Goal: Task Accomplishment & Management: Manage account settings

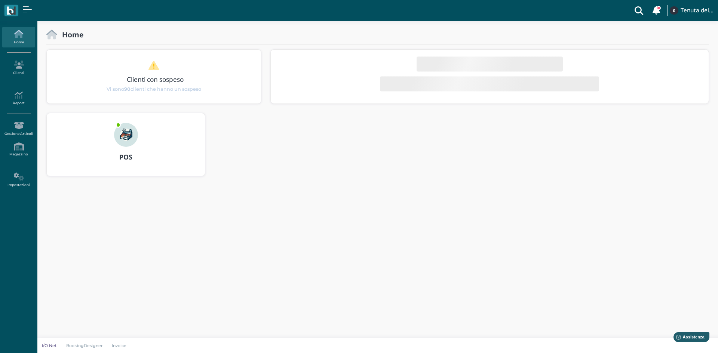
click at [121, 139] on img at bounding box center [126, 135] width 24 height 24
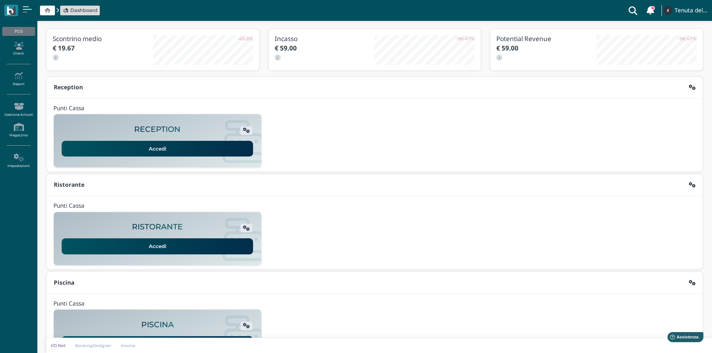
scroll to position [61, 0]
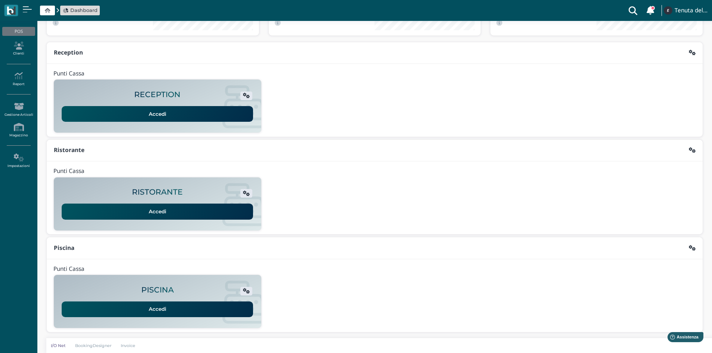
click at [157, 309] on link "Accedi" at bounding box center [157, 310] width 191 height 16
click at [14, 49] on icon at bounding box center [18, 45] width 33 height 8
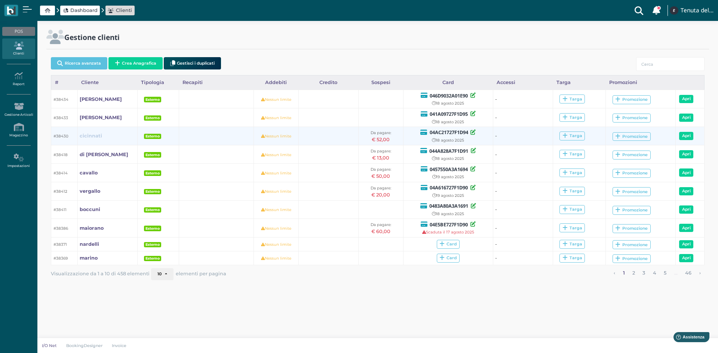
click at [89, 133] on b "cicinnati" at bounding box center [91, 136] width 22 height 6
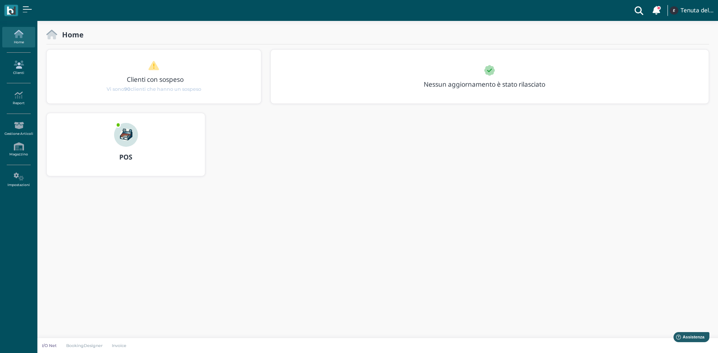
click at [18, 71] on link "Clienti" at bounding box center [18, 68] width 33 height 21
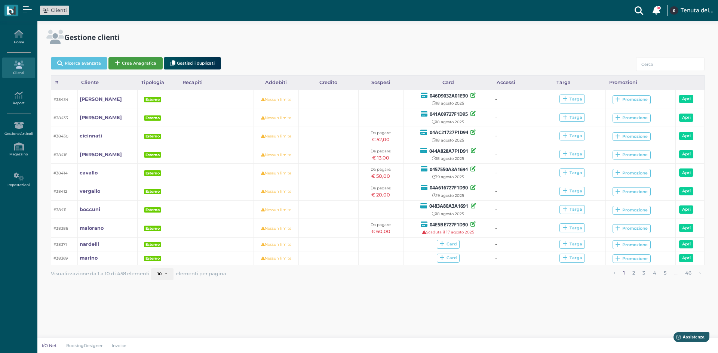
click at [149, 66] on button "Crea Anagrafica" at bounding box center [135, 63] width 54 height 12
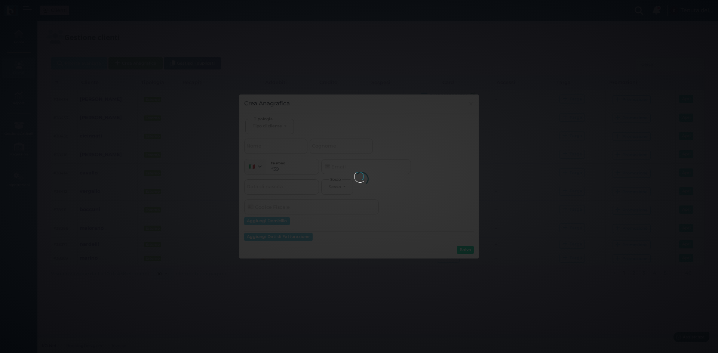
select select
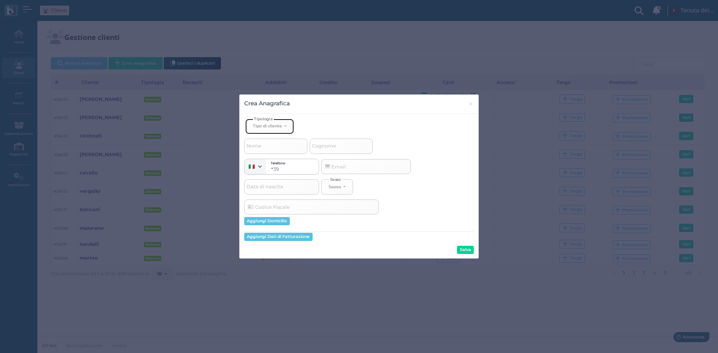
click at [284, 127] on button "Tipo di cliente" at bounding box center [269, 126] width 49 height 15
click at [279, 150] on link "Esterno" at bounding box center [282, 151] width 73 height 9
select select "[object Object]"
select select
click at [341, 153] on input "Cognome" at bounding box center [341, 146] width 63 height 15
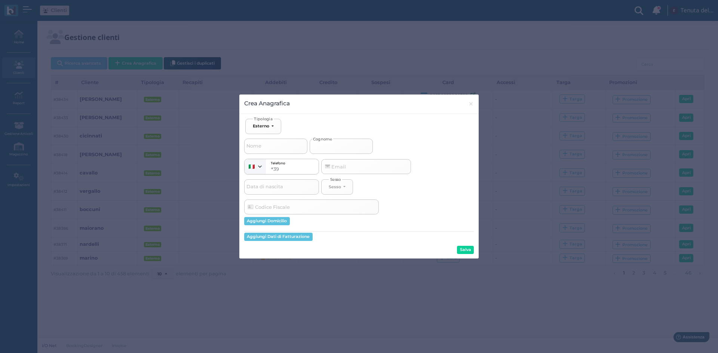
type input "r"
select select
type input "rI"
select select
type input "rIF"
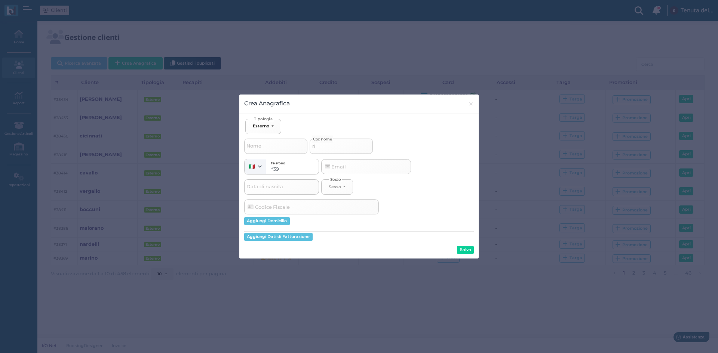
select select
type input "rI"
select select
type input "r"
select select
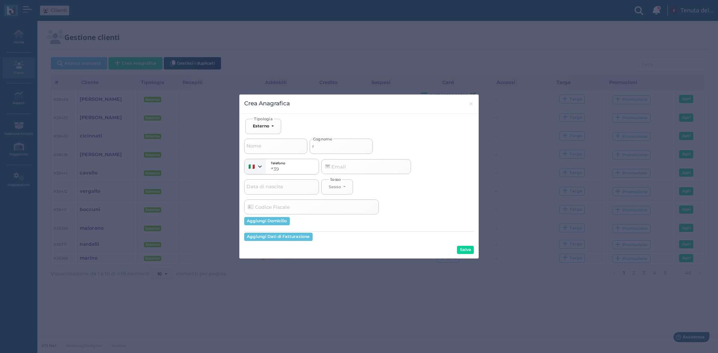
select select
type input "r"
select select
type input "rI"
select select
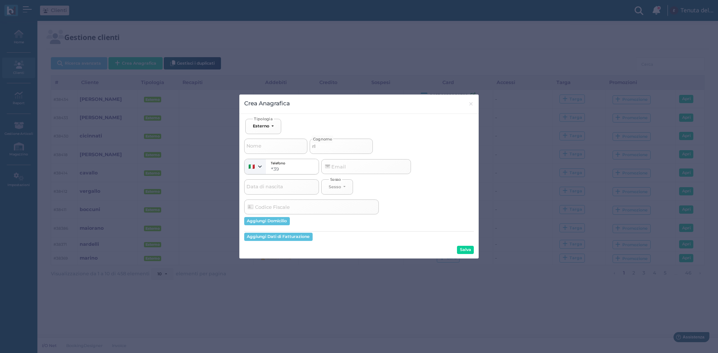
type input "rIF"
select select
type input "rIF"
drag, startPoint x: 335, startPoint y: 145, endPoint x: 321, endPoint y: 150, distance: 14.8
click at [321, 150] on input "rIF" at bounding box center [341, 146] width 63 height 15
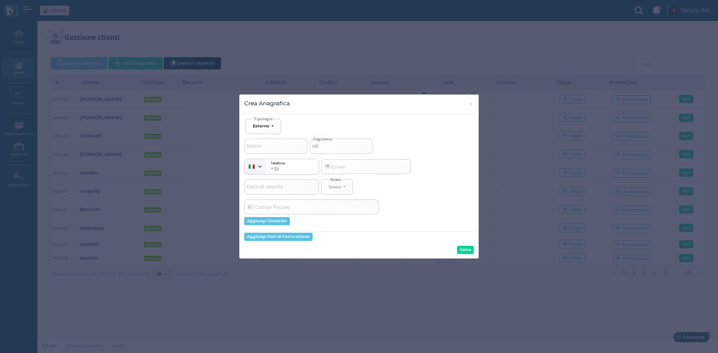
click at [317, 150] on input "rIF" at bounding box center [341, 146] width 63 height 15
drag, startPoint x: 326, startPoint y: 144, endPoint x: 309, endPoint y: 150, distance: 18.1
click at [309, 150] on div "Nome rIF Cognome" at bounding box center [359, 144] width 230 height 20
select select
type input "R"
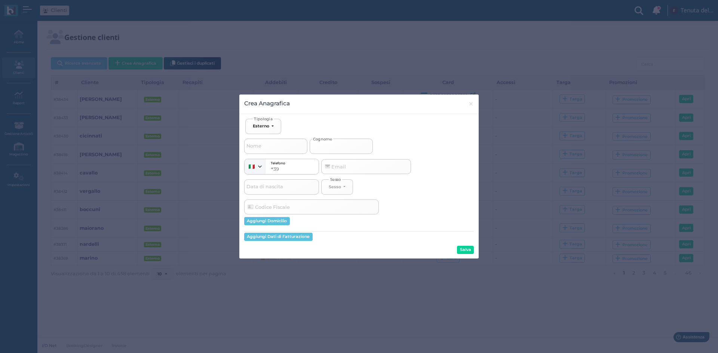
select select
type input "Ri"
select select
type input "Rif"
select select
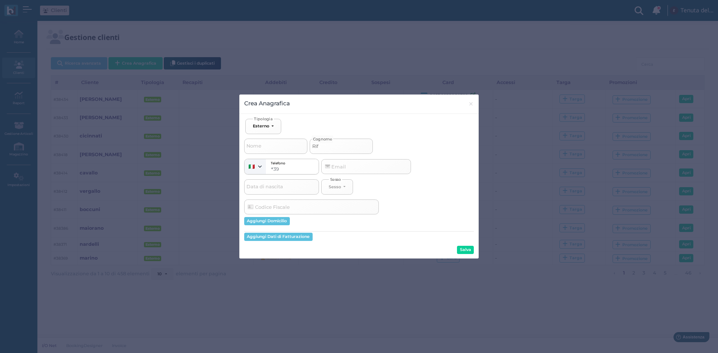
type input "Rif."
select select
type input "Rif."
select select
type input "Rif. a"
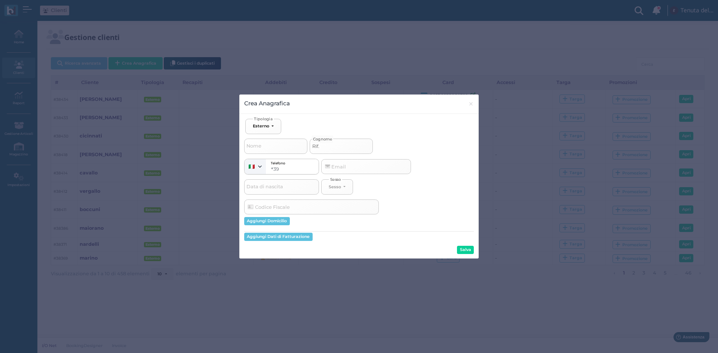
select select
type input "Rif. an"
select select
type input "Rif. ann"
select select
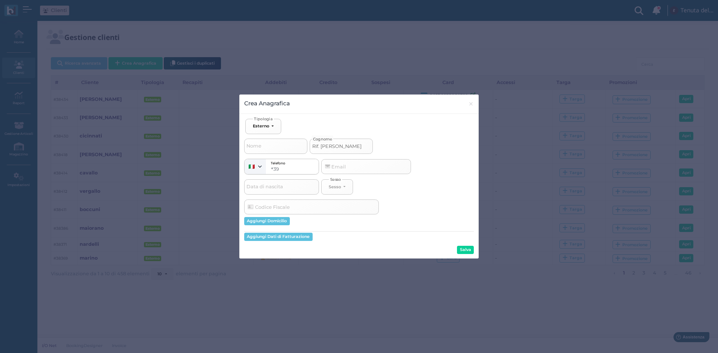
type input "Rif. anna"
select select
type input "Rif. ann"
select select
type input "Rif. an"
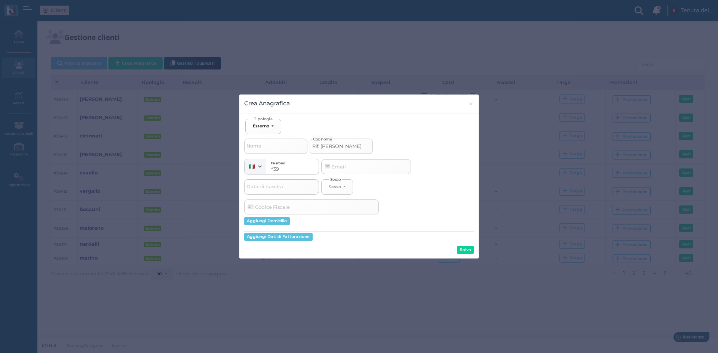
select select
type input "Rif. a"
select select
type input "Rif."
select select
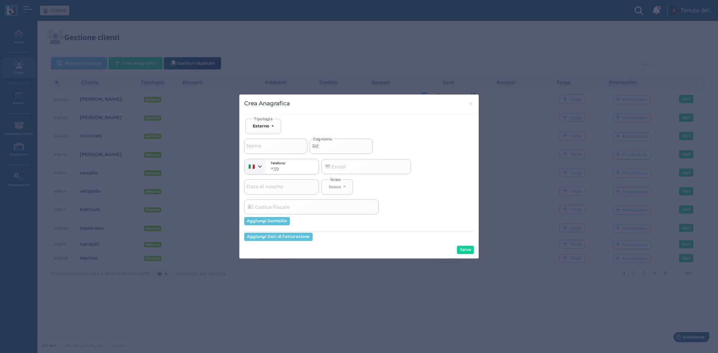
type input "Rif. A"
select select
type input "Rif. An"
select select
type input "Rif. Ann"
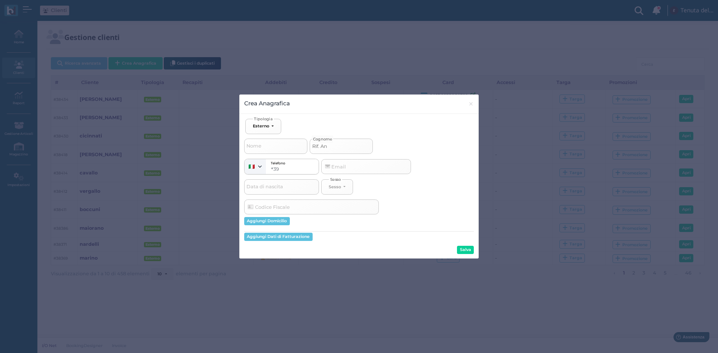
select select
type input "Rif. Anna"
select select
type input "Rif. Annal"
select select
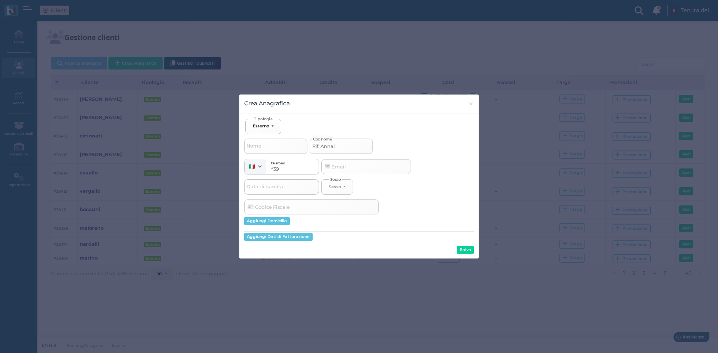
type input "Rif. Annala"
select select
type input "Rif. Annalau"
select select
type input "Rif. Annalaur"
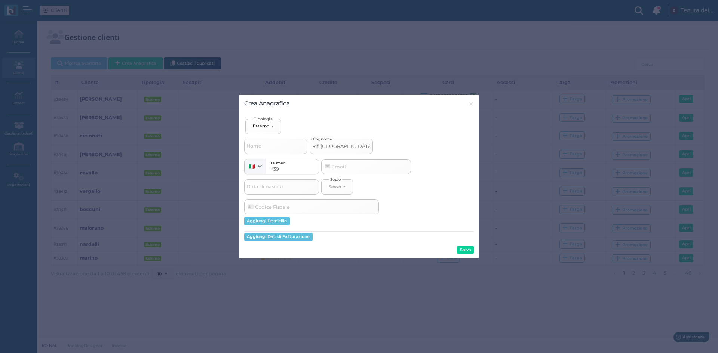
select select
type input "Rif. Annalaura"
select select
type input "Rif. Annalaur"
select select
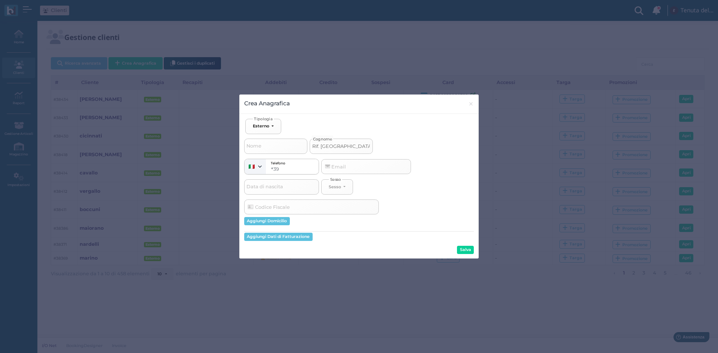
type input "Rif. Annalau"
select select
type input "Rif. Annala"
select select
type input "Rif. Annal"
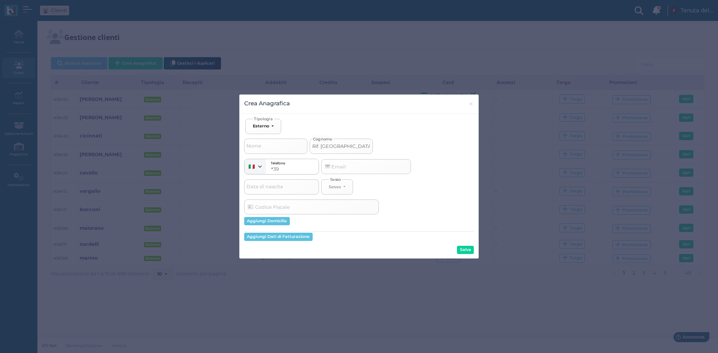
select select
type input "Rif. Anna"
select select
click at [314, 146] on input "Rif. Anna" at bounding box center [341, 146] width 63 height 15
type input "PRif. Anna"
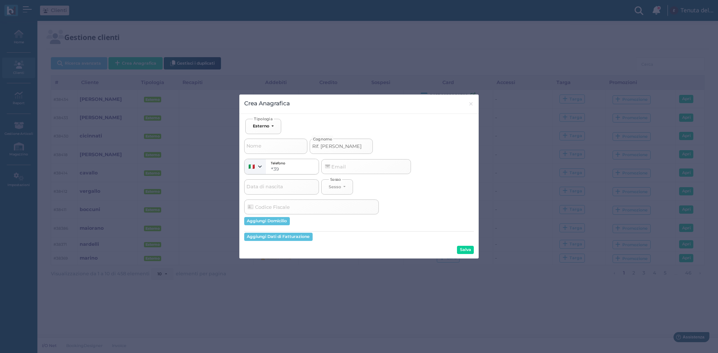
select select
type input "PiRif. Anna"
select select
type input "PisRif. Anna"
select select
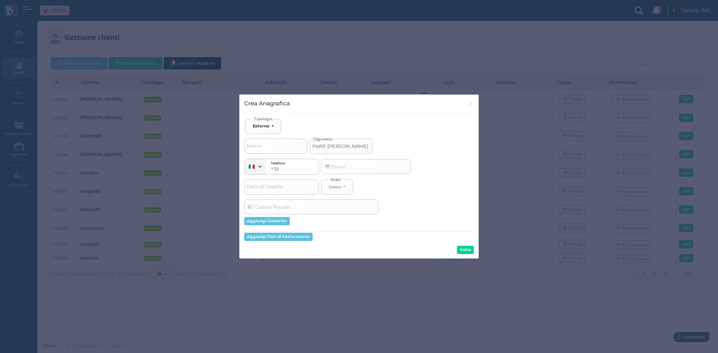
type input "PisaRif. Anna"
select select
type input "PisarRif. Anna"
select select
type input "PisarrRif. Anna"
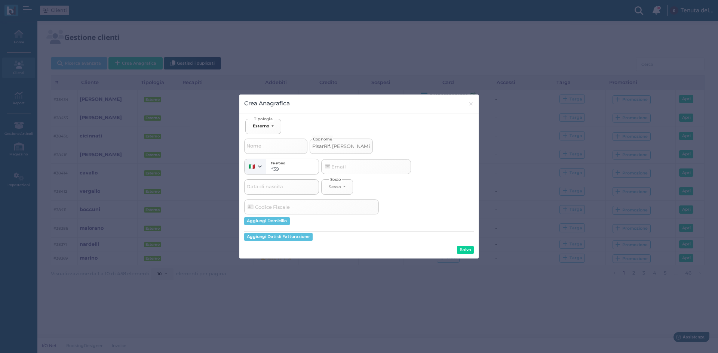
select select
type input "PisarraRif. Anna"
select select
type input "Pisarra Rif. Anna"
select select
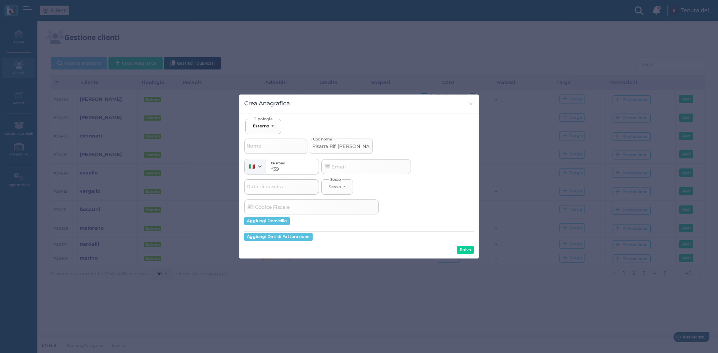
type input "PisarraRif. Anna"
select select
type input "Pisarra Rif. Anna"
select select
type input "Pisarra (Rif. Anna"
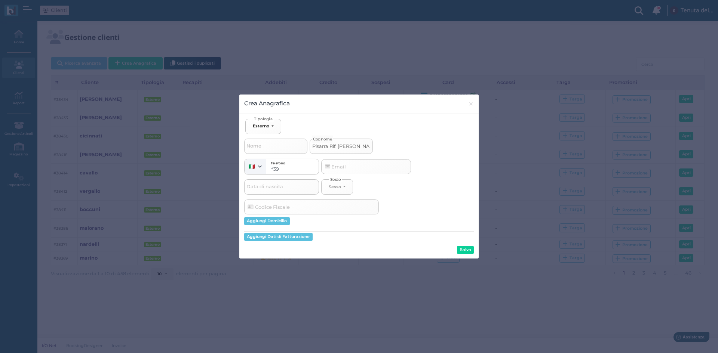
select select
drag, startPoint x: 357, startPoint y: 144, endPoint x: 348, endPoint y: 146, distance: 9.2
click at [348, 146] on input "Pisarra (Rif. Anna" at bounding box center [341, 146] width 63 height 15
click at [355, 145] on input "Pisarra (Rif. Anna" at bounding box center [341, 146] width 63 height 15
type input "Pisarra (Rif. Anna)"
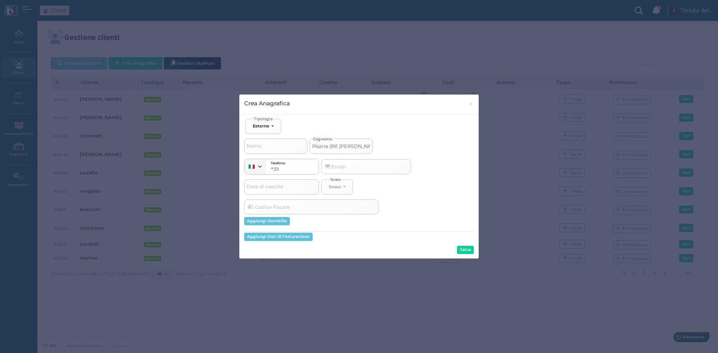
select select
type input "Pisarra (Rif. Anna)"
click at [472, 250] on button "Salva" at bounding box center [465, 250] width 17 height 8
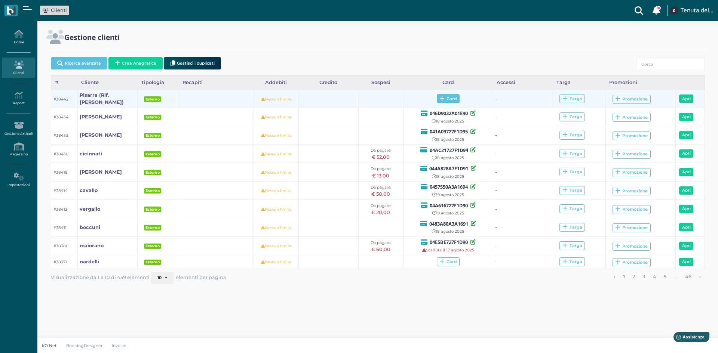
click at [455, 99] on span "Card" at bounding box center [448, 98] width 23 height 9
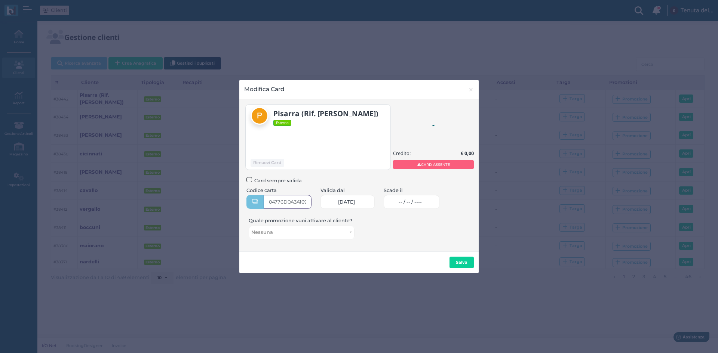
type input "04776D0A3A1695"
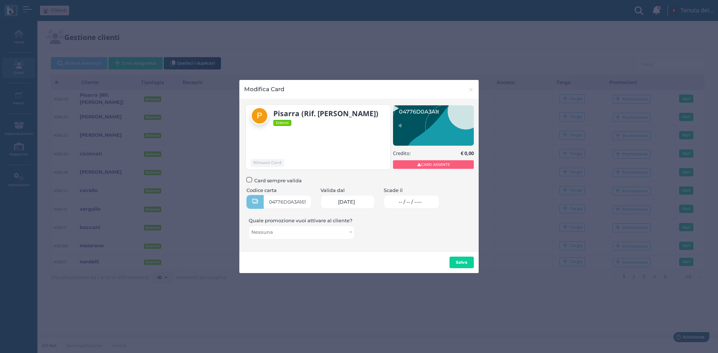
click at [415, 199] on span "-- / -- / ----" at bounding box center [410, 202] width 23 height 6
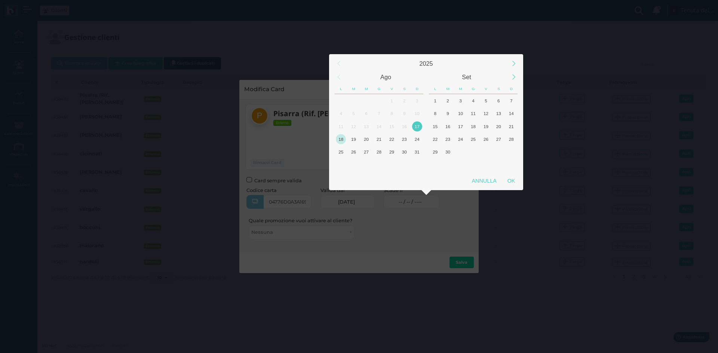
click at [343, 141] on div "18" at bounding box center [341, 139] width 10 height 10
click at [515, 182] on div "OK" at bounding box center [511, 180] width 19 height 13
type input "18/08/2025"
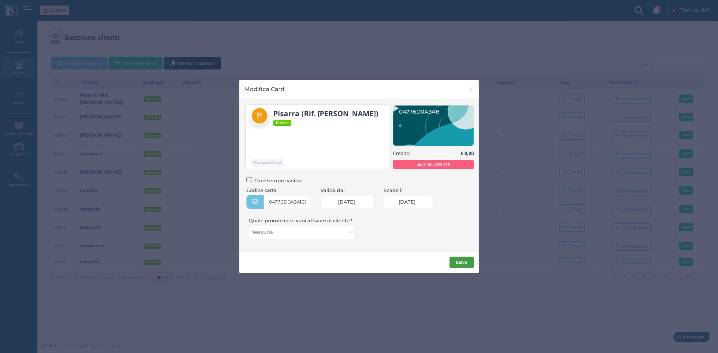
click at [455, 256] on div "Salva" at bounding box center [358, 263] width 239 height 22
click at [455, 259] on button "Salva" at bounding box center [461, 263] width 24 height 12
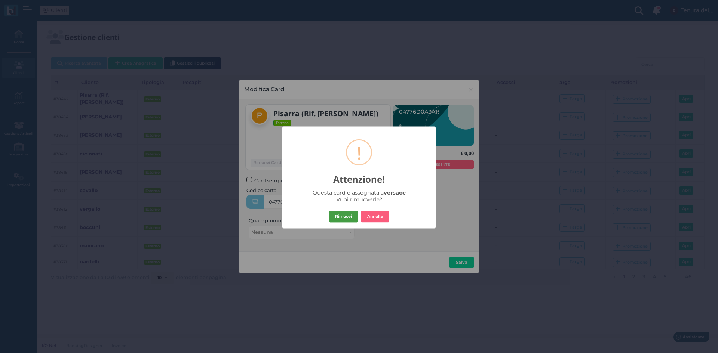
click at [347, 218] on button "Rimuovi" at bounding box center [344, 217] width 30 height 12
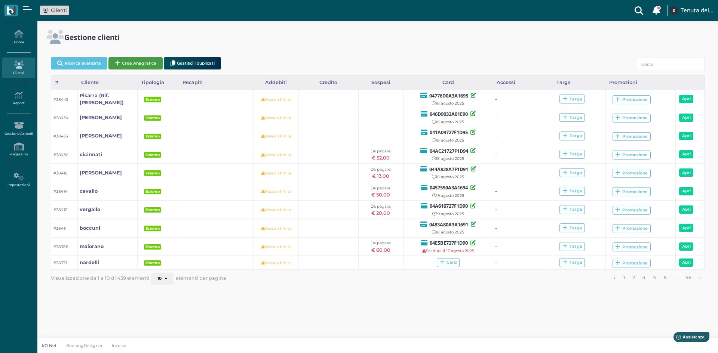
click at [143, 66] on button "Crea Anagrafica" at bounding box center [135, 63] width 54 height 12
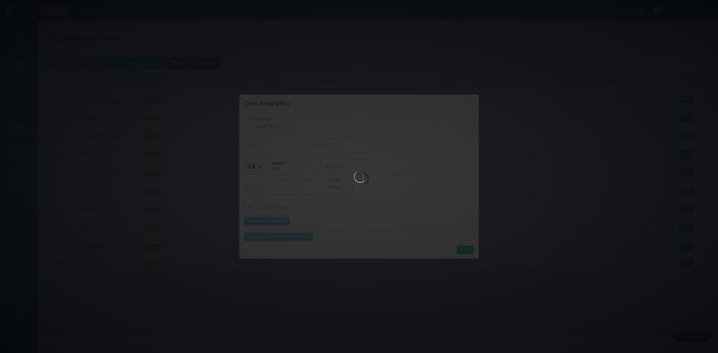
select select
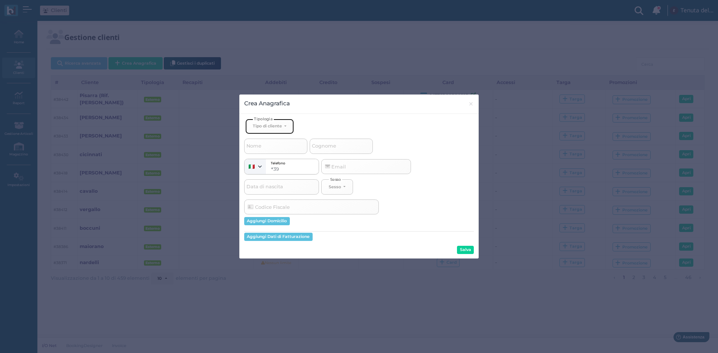
click at [283, 128] on button "Tipo di cliente" at bounding box center [269, 126] width 49 height 15
click at [279, 149] on link "Esterno" at bounding box center [282, 151] width 73 height 9
select select "[object Object]"
select select
click at [325, 148] on span "Cognome" at bounding box center [324, 146] width 27 height 9
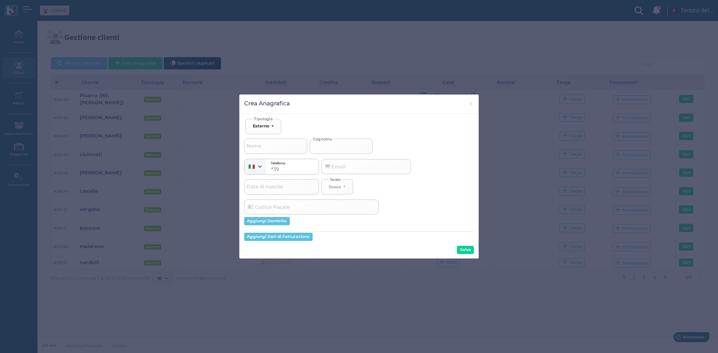
click at [325, 148] on input "Cognome" at bounding box center [341, 146] width 63 height 15
type input "M"
select select
type input "Mu"
select select
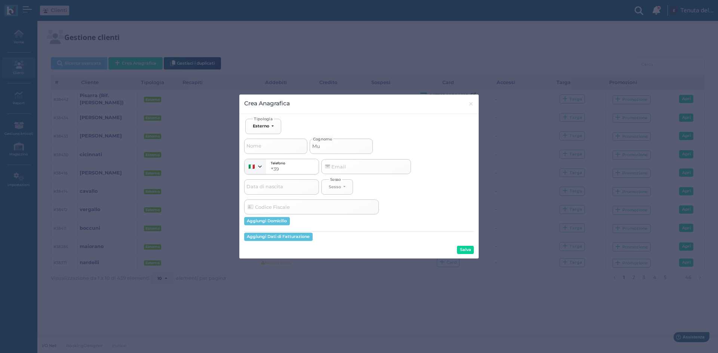
type input "Mus"
select select
type input "Musi"
select select
type input "Musio"
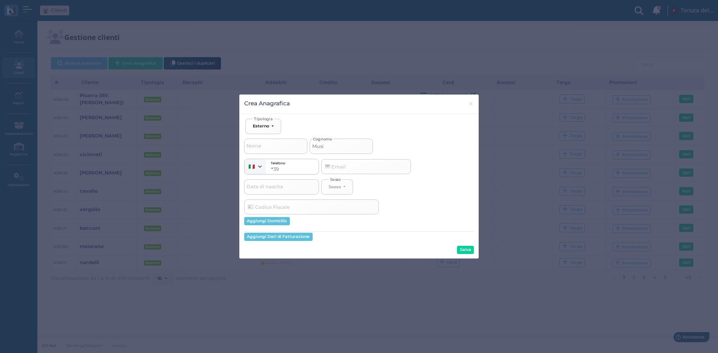
select select
type input "Musio"
click at [467, 252] on button "Salva" at bounding box center [465, 250] width 17 height 8
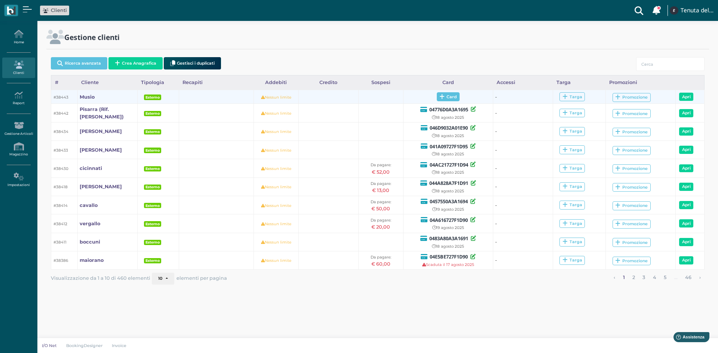
click at [441, 95] on icon at bounding box center [441, 97] width 5 height 6
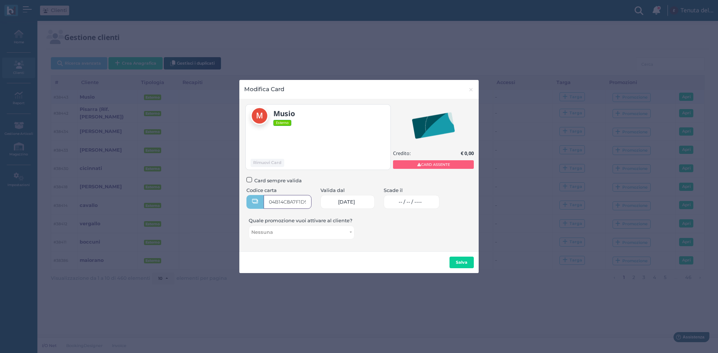
type input "04B14C8A7F1D94"
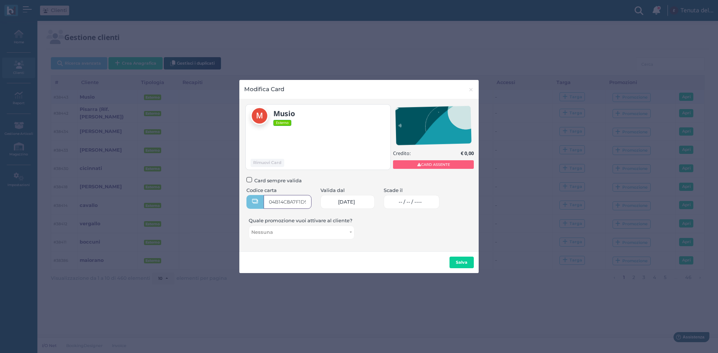
scroll to position [0, 6]
click at [468, 91] on span "×" at bounding box center [471, 90] width 6 height 10
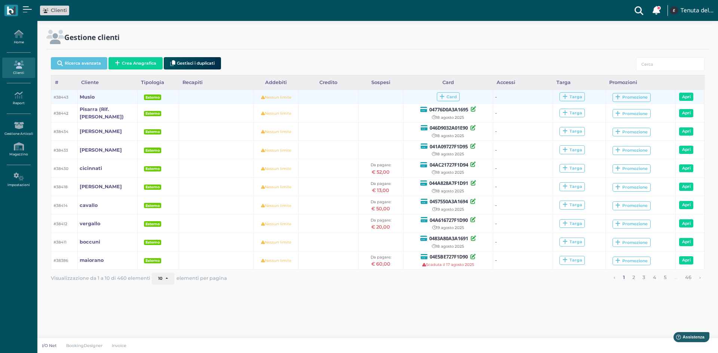
click at [105, 100] on td "Musio" at bounding box center [107, 97] width 60 height 14
click at [92, 97] on b "Musio" at bounding box center [87, 97] width 15 height 6
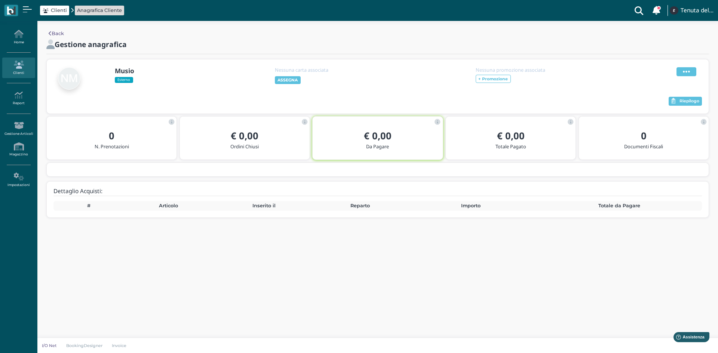
click at [685, 73] on icon at bounding box center [686, 72] width 7 height 8
click at [662, 84] on span "Modifica" at bounding box center [663, 80] width 21 height 7
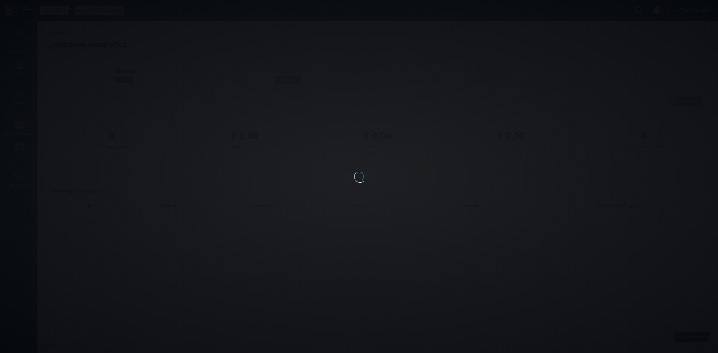
select select
type input "Musio"
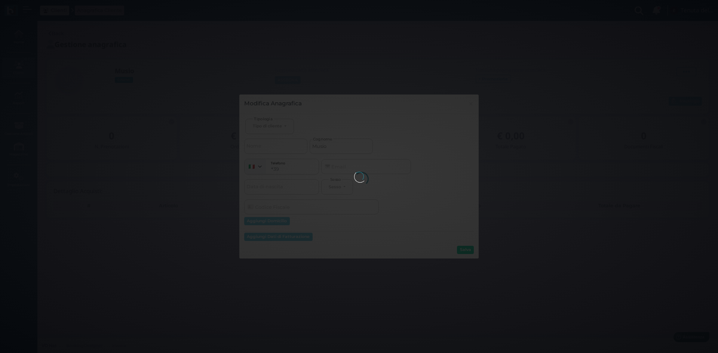
select select
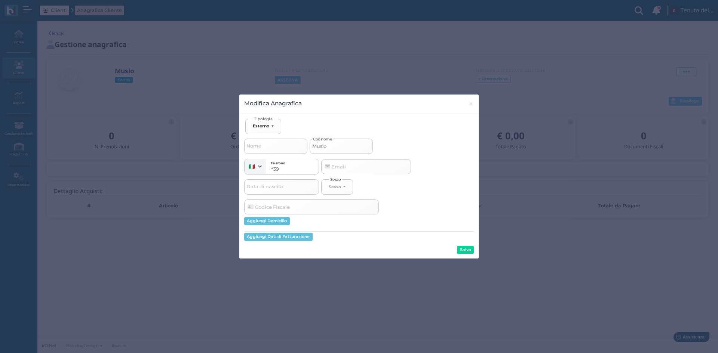
click at [340, 147] on input "Musio" at bounding box center [341, 146] width 63 height 15
type input "Musio"
select select
type input "Musio ("
select select
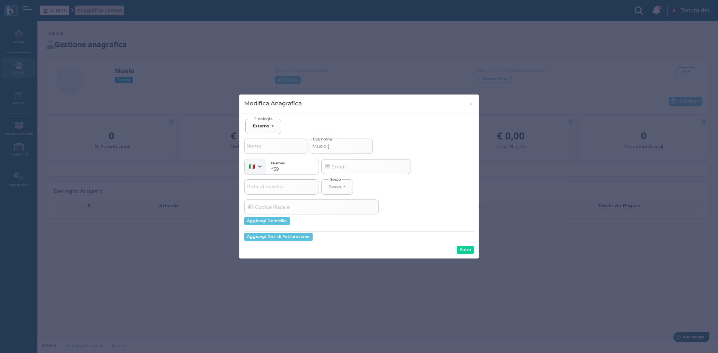
type input "Musio (R"
select select
type input "Musio (Ri"
select select
type input "Musio (Rif"
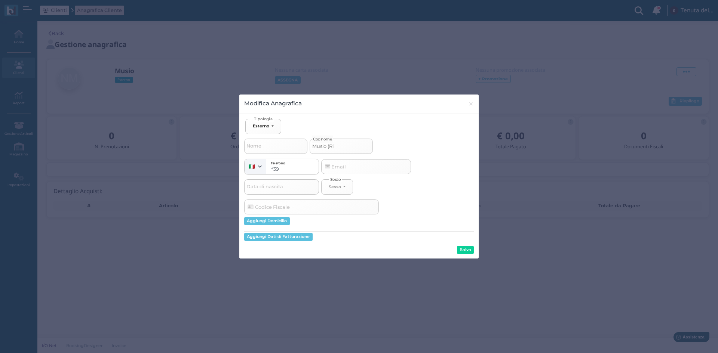
select select
type input "Musio (Rif."
select select
type input "Musio (Rif."
select select
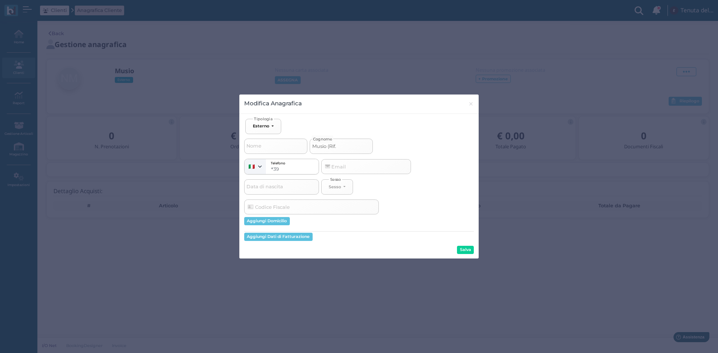
type input "Musio (Rif. A"
select select
type input "Musio (Rif. An"
select select
type input "Musio (Rif. [PERSON_NAME]"
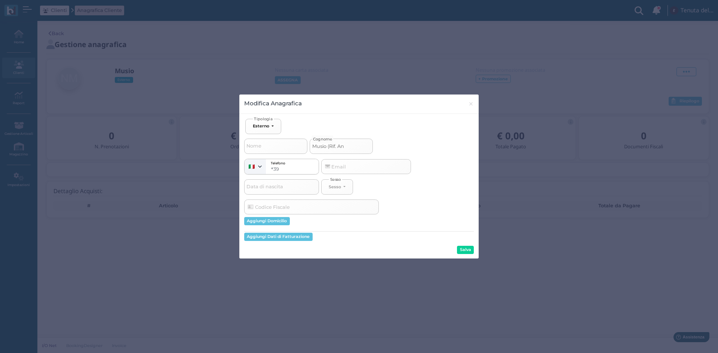
select select
type input "Musio (Rif. [PERSON_NAME]"
select select
type input "Musio (Rif. [PERSON_NAME])"
select select
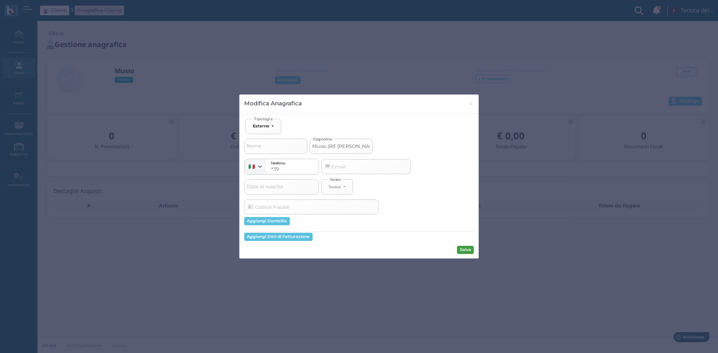
type input "Musio (Rif. [PERSON_NAME])"
click at [466, 247] on button "Salva" at bounding box center [465, 250] width 17 height 8
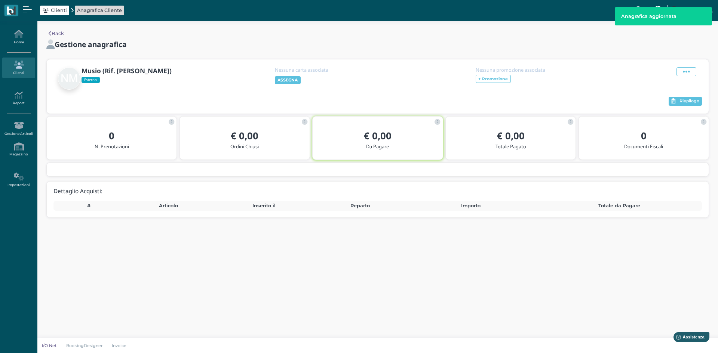
click at [17, 71] on link "Clienti" at bounding box center [18, 68] width 33 height 21
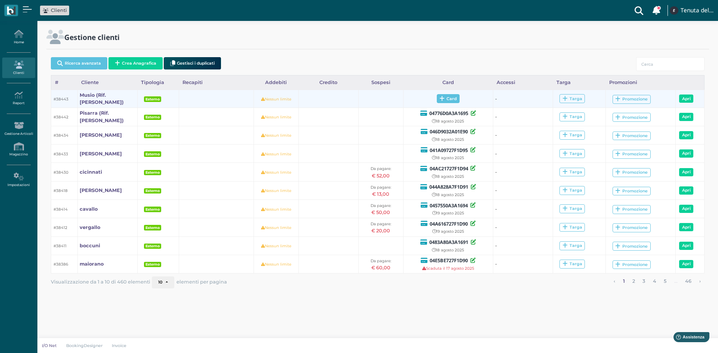
click at [441, 98] on icon at bounding box center [441, 99] width 5 height 6
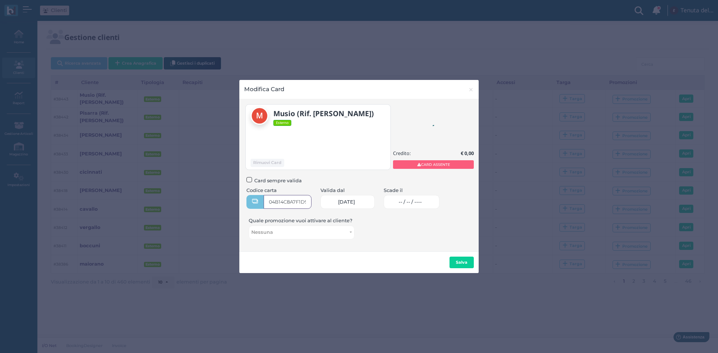
type input "04B14C8A7F1D94"
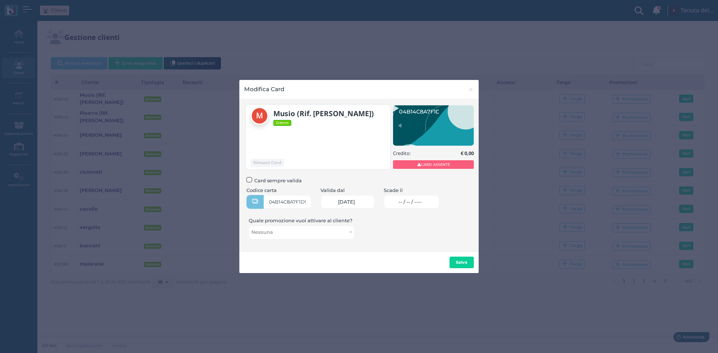
click at [416, 205] on span "-- / -- / ----" at bounding box center [410, 202] width 23 height 6
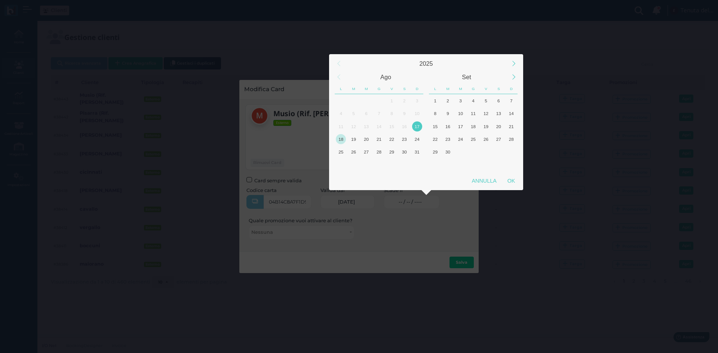
click at [337, 141] on div "18" at bounding box center [341, 139] width 10 height 10
click at [504, 185] on div "OK" at bounding box center [511, 180] width 19 height 13
type input "18/08/2025"
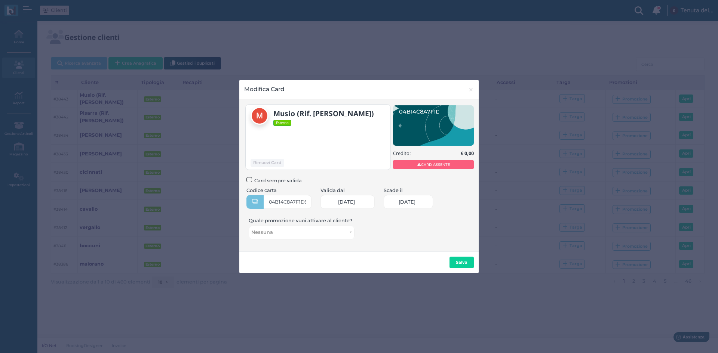
scroll to position [0, 31]
click at [456, 264] on b "Salva" at bounding box center [462, 262] width 12 height 5
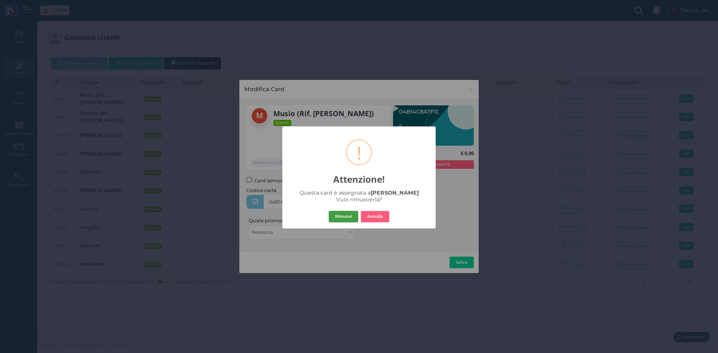
click at [342, 221] on button "Rimuovi" at bounding box center [344, 217] width 30 height 12
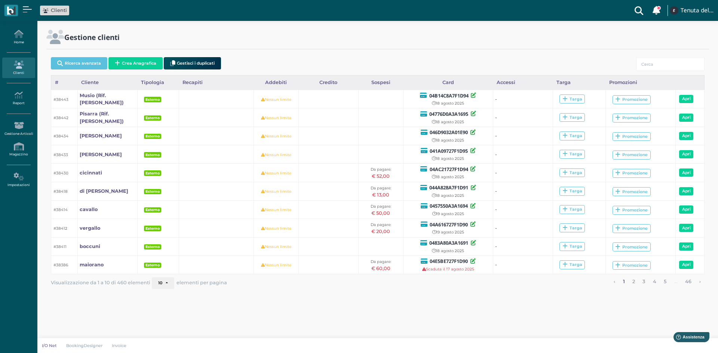
click at [20, 53] on ul "Home Clienti Report Report Ordini Report Prelievi Report Doc. Fiscali Report Tr…" at bounding box center [18, 109] width 37 height 170
click at [17, 33] on icon at bounding box center [18, 34] width 33 height 8
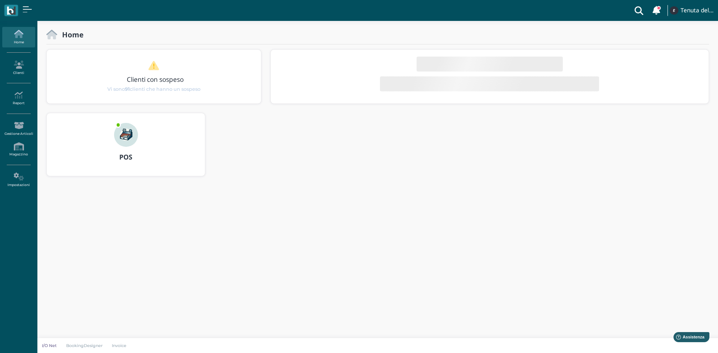
click at [126, 137] on img at bounding box center [126, 135] width 24 height 24
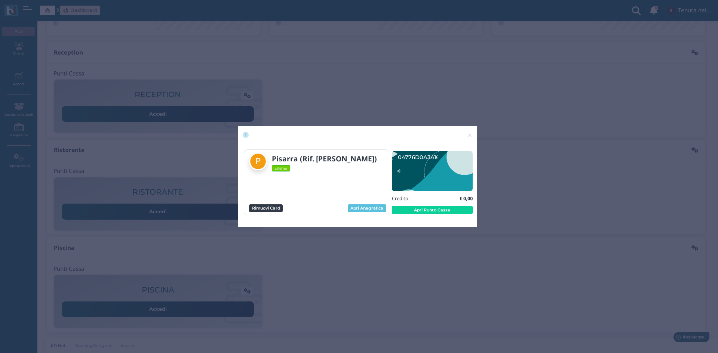
click at [272, 208] on button "Rimuovi Card" at bounding box center [266, 208] width 34 height 8
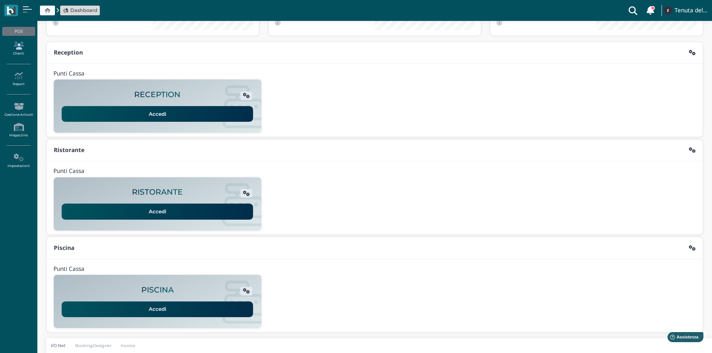
click at [23, 44] on icon at bounding box center [18, 45] width 33 height 8
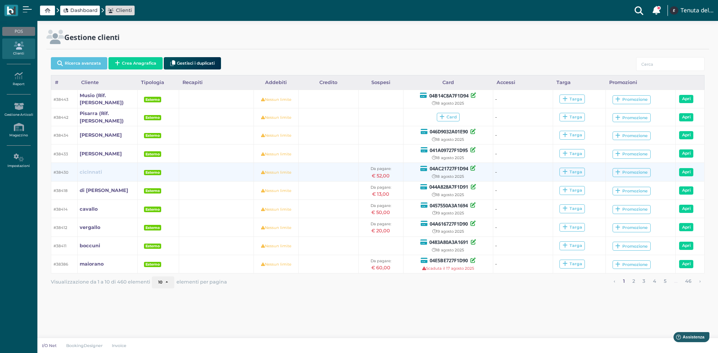
click at [90, 169] on b "cicinnati" at bounding box center [91, 172] width 22 height 6
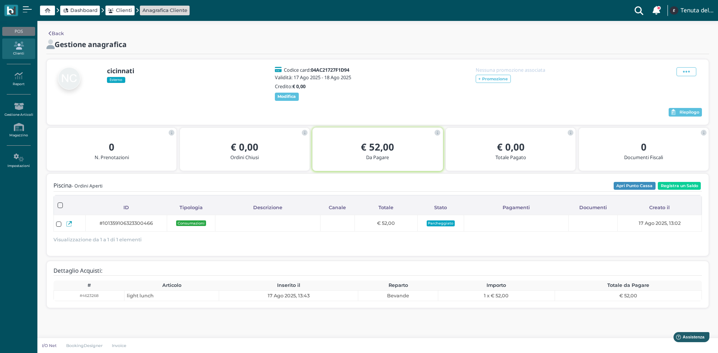
click at [116, 10] on span "Clienti" at bounding box center [124, 10] width 16 height 7
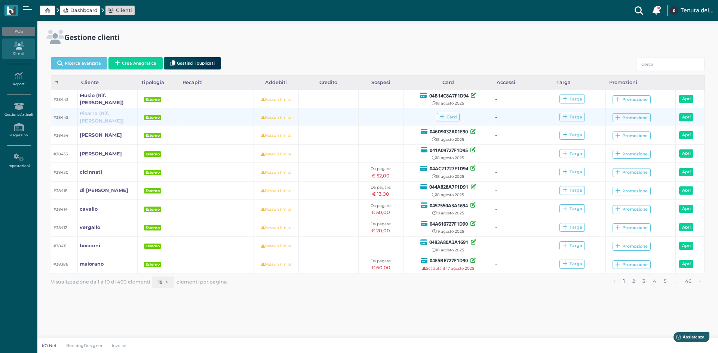
click at [116, 116] on b "Pisarra (Rif. Anna)" at bounding box center [102, 117] width 44 height 13
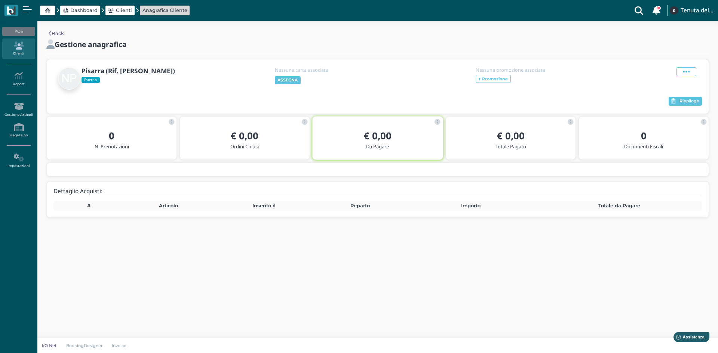
click at [687, 77] on div "Modifica Blocca Contatto Elimina" at bounding box center [686, 78] width 31 height 22
click at [683, 72] on icon at bounding box center [686, 72] width 7 height 8
click at [679, 111] on div "Elimina" at bounding box center [667, 112] width 42 height 7
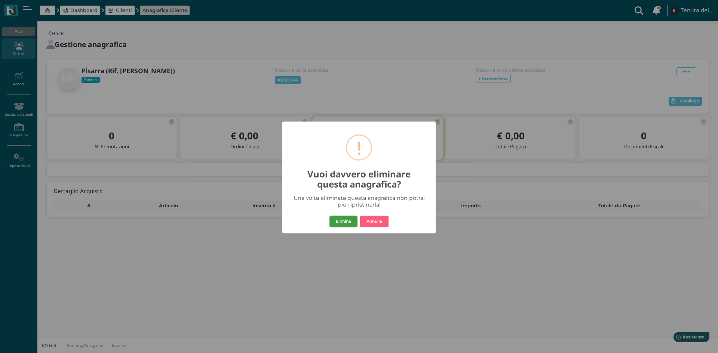
click at [348, 222] on button "Elimina" at bounding box center [343, 222] width 28 height 12
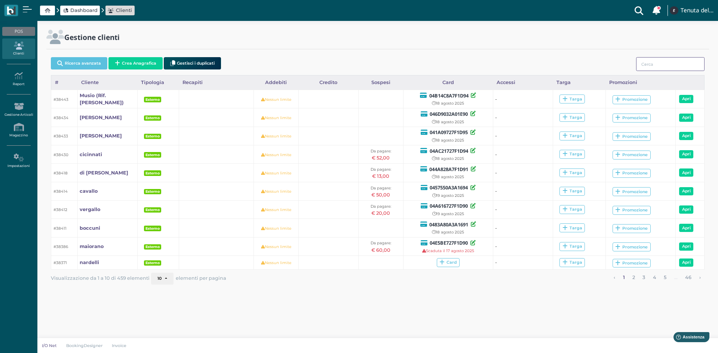
click at [656, 59] on input "search" at bounding box center [670, 64] width 68 height 14
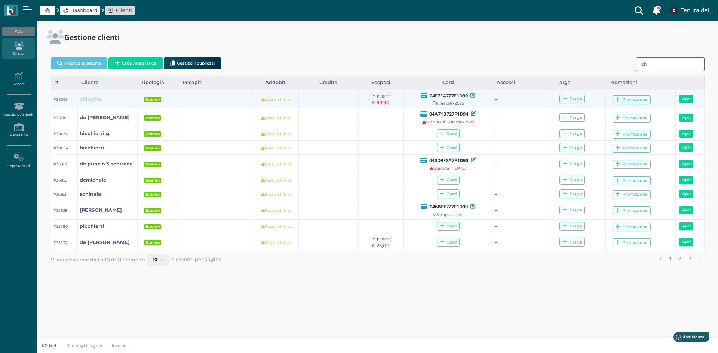
type input "ch"
click at [89, 98] on b "chiochia" at bounding box center [91, 99] width 22 height 6
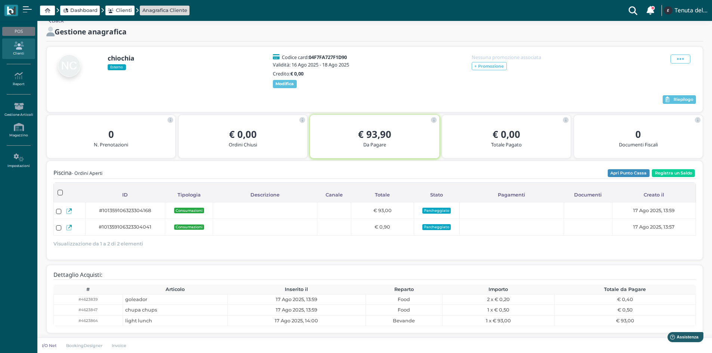
scroll to position [20, 0]
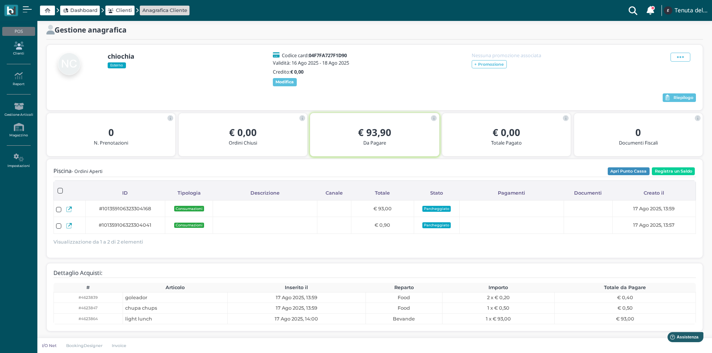
click at [9, 41] on link "Clienti" at bounding box center [18, 49] width 33 height 21
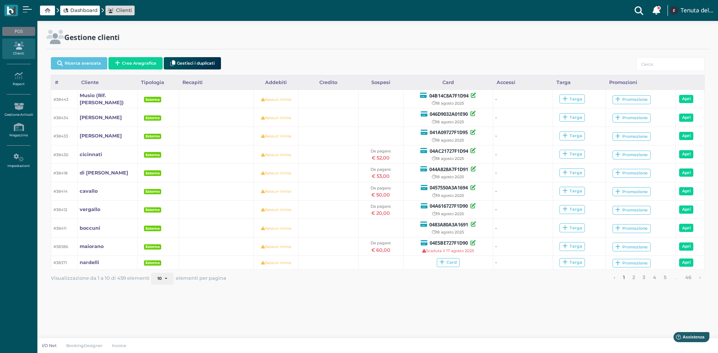
click at [113, 7] on link "Clienti" at bounding box center [120, 10] width 24 height 7
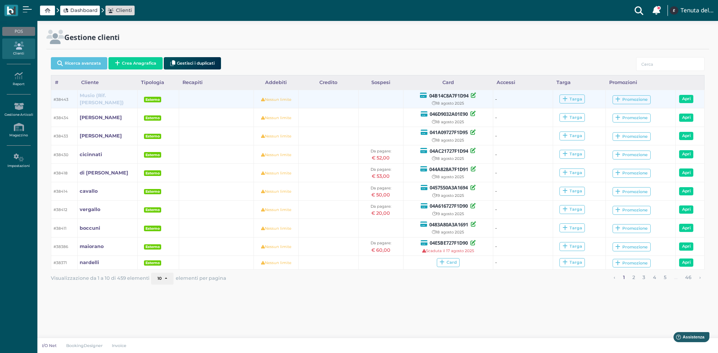
click at [92, 96] on b "Musio (Rif. [PERSON_NAME])" at bounding box center [102, 99] width 44 height 13
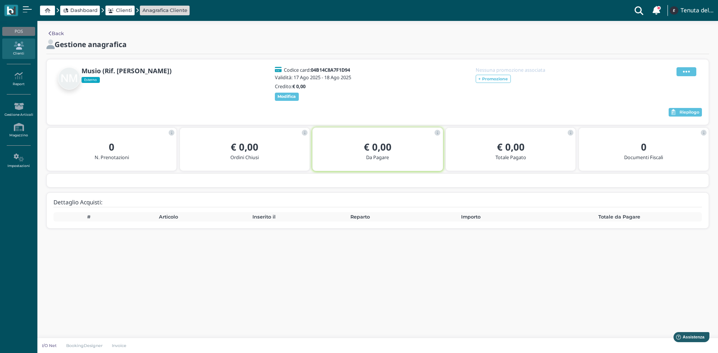
click at [692, 73] on span at bounding box center [686, 71] width 20 height 9
click at [678, 113] on div "Elimina" at bounding box center [667, 112] width 42 height 7
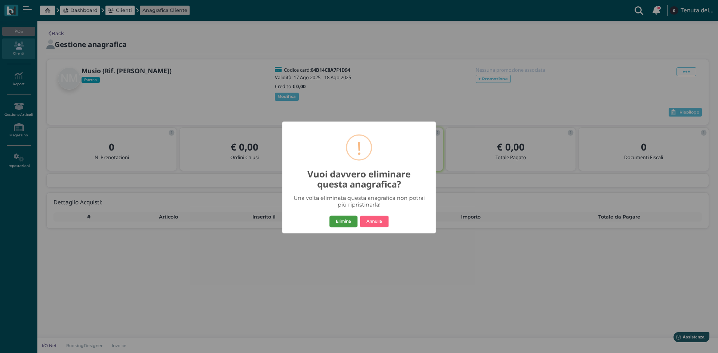
click at [341, 218] on button "Elimina" at bounding box center [343, 222] width 28 height 12
